Goal: Navigation & Orientation: Find specific page/section

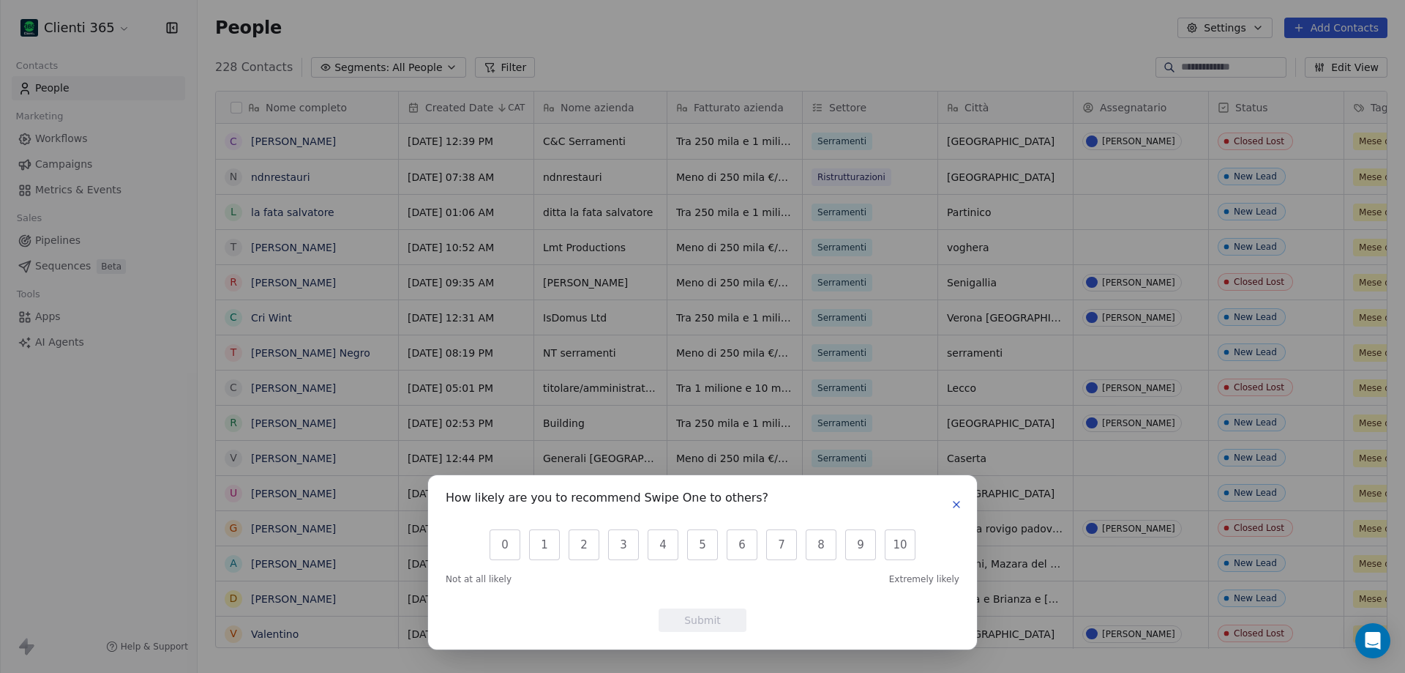
scroll to position [580, 1197]
click at [955, 504] on icon "button" at bounding box center [957, 504] width 12 height 12
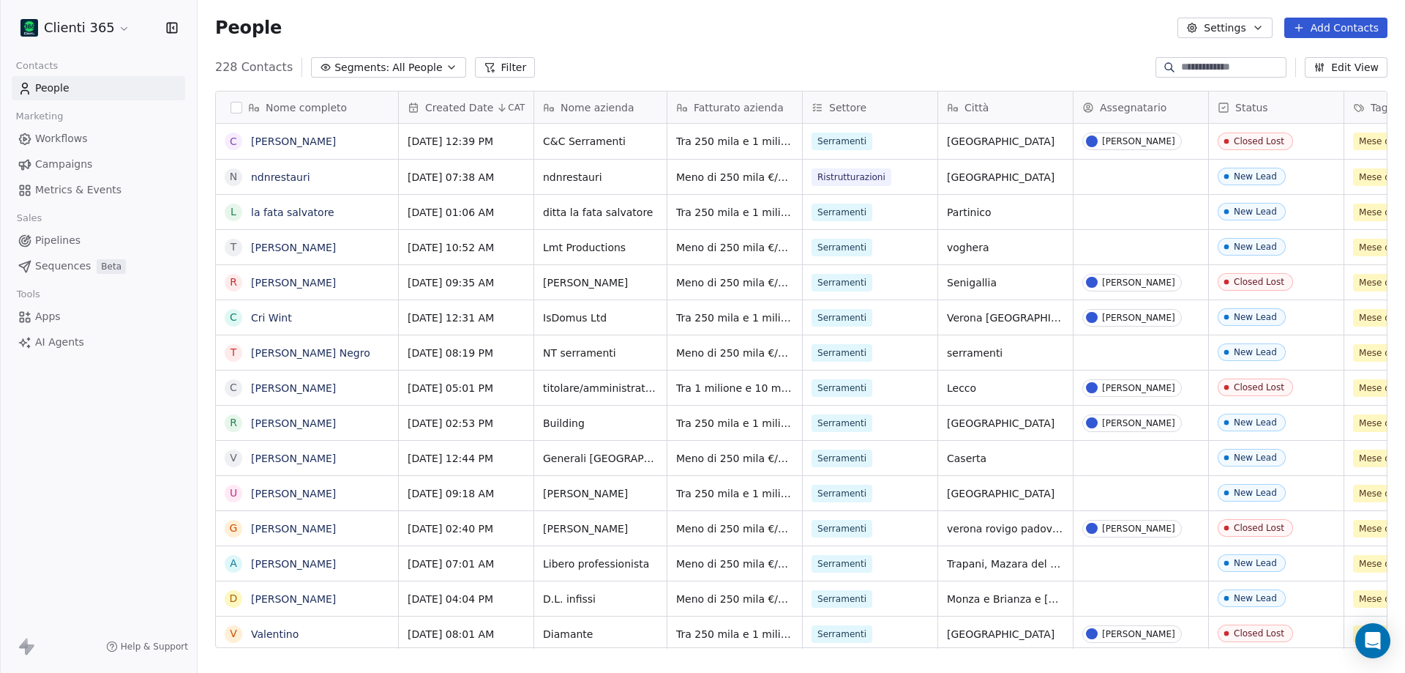
click at [81, 37] on html "Clienti 365 Contacts People Marketing Workflows Campaigns Metrics & Events Sale…" at bounding box center [702, 336] width 1405 height 673
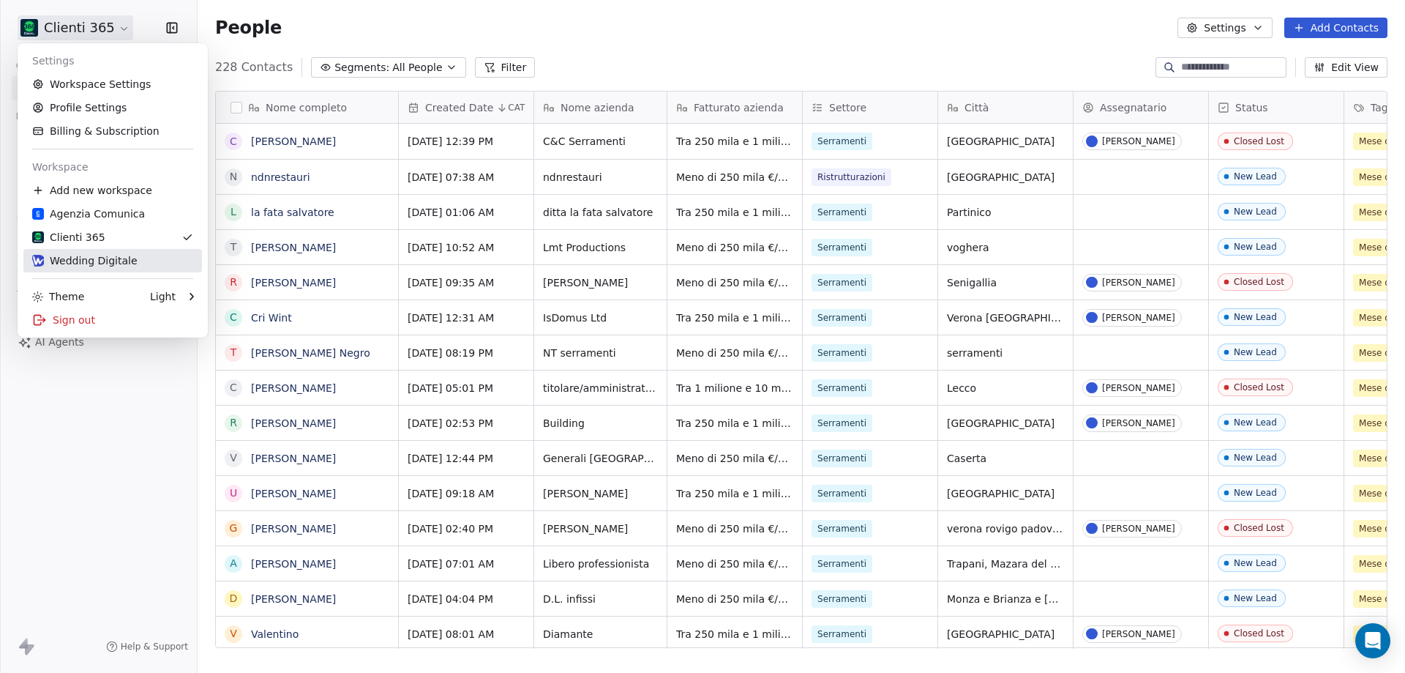
click at [88, 266] on div "Wedding Digitale" at bounding box center [84, 260] width 105 height 15
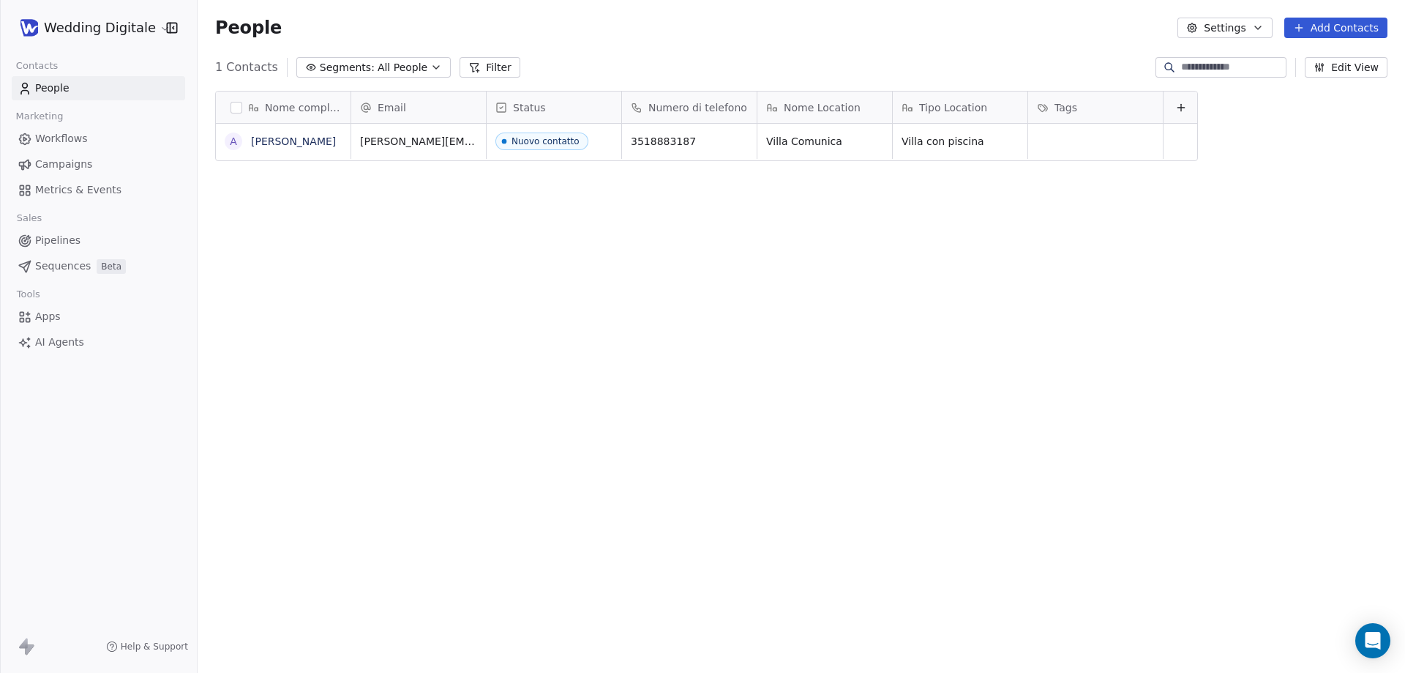
scroll to position [580, 1197]
